Goal: Task Accomplishment & Management: Manage account settings

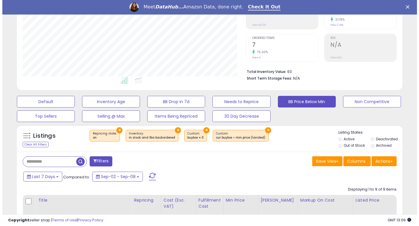
scroll to position [119, 223]
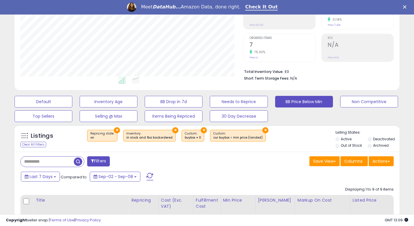
click at [201, 129] on button "×" at bounding box center [204, 130] width 6 height 6
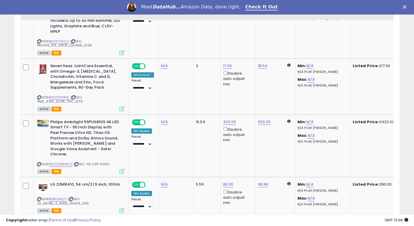
scroll to position [324, 0]
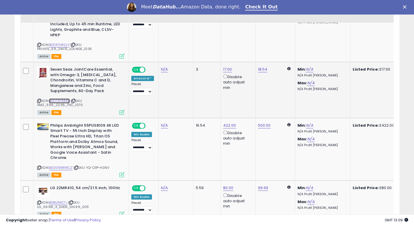
click at [58, 99] on link "B0D797RR8L" at bounding box center [59, 101] width 21 height 5
click at [227, 67] on link "17.00" at bounding box center [227, 70] width 9 height 6
drag, startPoint x: 211, startPoint y: 47, endPoint x: 179, endPoint y: 46, distance: 32.3
type input "**"
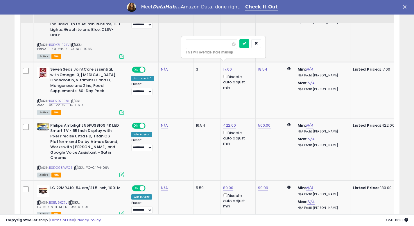
click button "submit" at bounding box center [245, 43] width 10 height 9
click at [229, 67] on link "10.00" at bounding box center [227, 70] width 9 height 6
drag, startPoint x: 211, startPoint y: 47, endPoint x: 183, endPoint y: 47, distance: 28.8
click at [183, 47] on div "***** This will override store markup" at bounding box center [224, 47] width 84 height 21
type input "***"
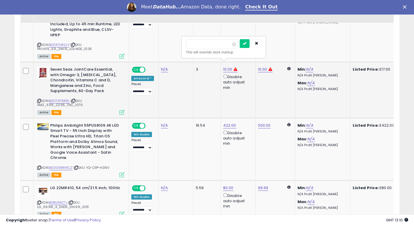
click button "submit" at bounding box center [245, 43] width 10 height 9
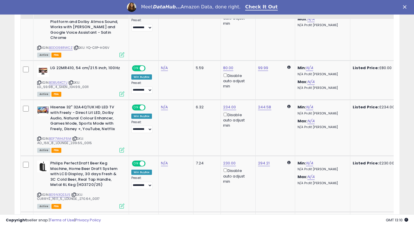
scroll to position [440, 0]
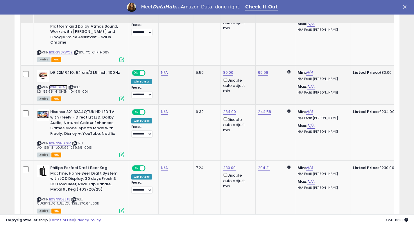
click at [55, 85] on link "B0B1J6KC7J" at bounding box center [58, 87] width 18 height 5
click at [229, 70] on link "80.00" at bounding box center [228, 73] width 10 height 6
drag, startPoint x: 222, startPoint y: 45, endPoint x: 150, endPoint y: 40, distance: 72.9
type input "**"
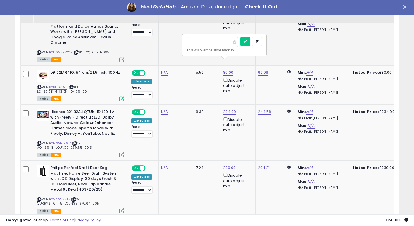
click button "submit" at bounding box center [245, 41] width 10 height 9
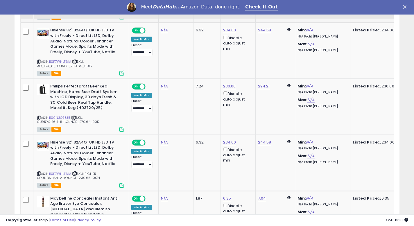
scroll to position [539, 0]
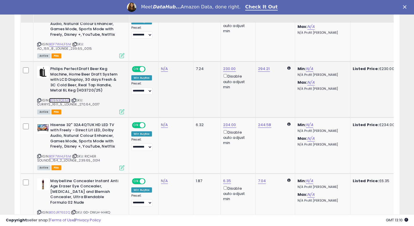
click at [69, 98] on link "B09N3QS3J5" at bounding box center [59, 100] width 21 height 5
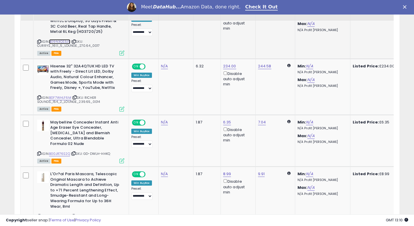
scroll to position [618, 0]
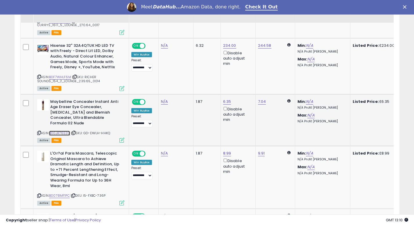
click at [63, 131] on link "B00JR76S2Q" at bounding box center [59, 133] width 21 height 5
click at [225, 99] on link "6.35" at bounding box center [227, 102] width 8 height 6
type input "****"
click button "submit" at bounding box center [244, 70] width 10 height 9
click at [60, 193] on link "B0078MF1PC" at bounding box center [59, 195] width 21 height 5
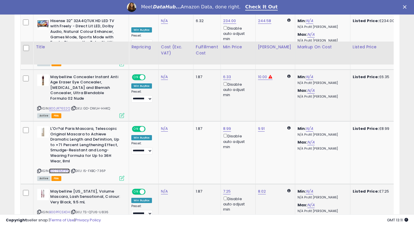
scroll to position [699, 0]
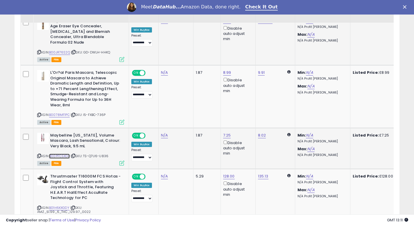
click at [63, 154] on link "B00PFCSXD4" at bounding box center [59, 156] width 21 height 5
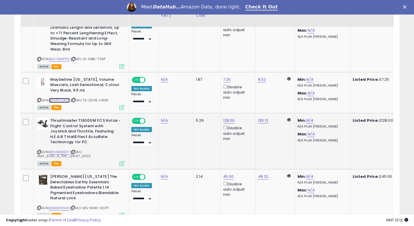
scroll to position [759, 0]
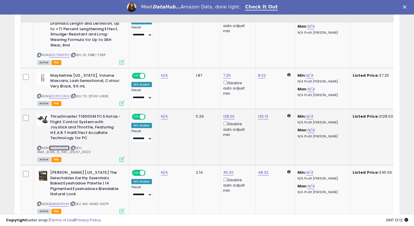
click at [67, 146] on link "B01H6KXGDY" at bounding box center [59, 148] width 20 height 5
click at [63, 202] on link "B0BGR4TG4R" at bounding box center [59, 204] width 20 height 5
click at [231, 114] on link "128.00" at bounding box center [229, 117] width 12 height 6
drag, startPoint x: 217, startPoint y: 81, endPoint x: 164, endPoint y: 81, distance: 52.9
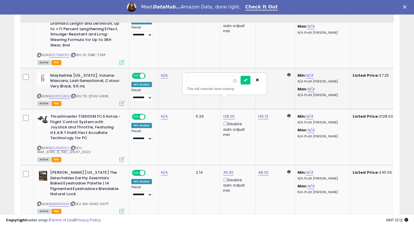
type input "****"
click button "submit" at bounding box center [246, 80] width 10 height 9
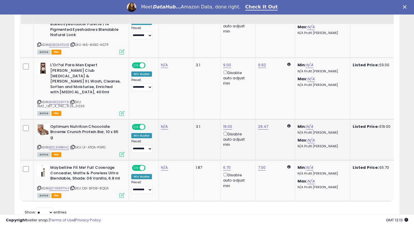
scroll to position [920, 0]
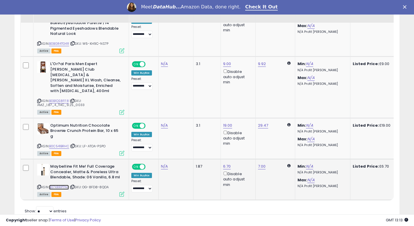
click at [62, 185] on link "B07KRRP7N4" at bounding box center [59, 187] width 20 height 5
